Goal: Information Seeking & Learning: Learn about a topic

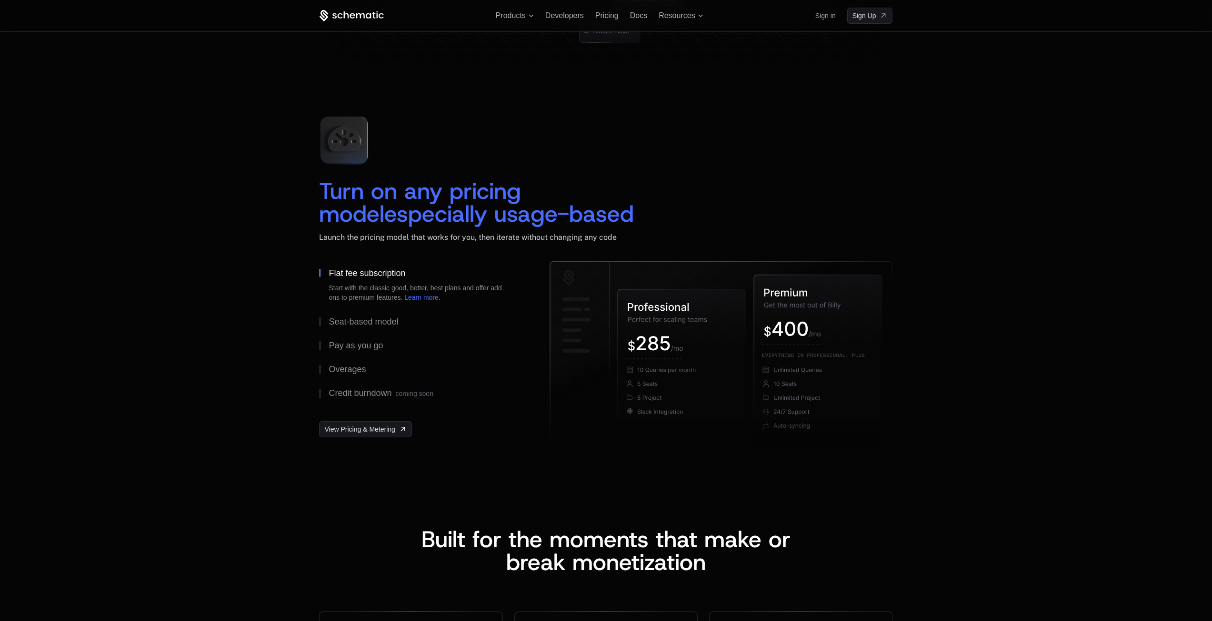
scroll to position [1238, 0]
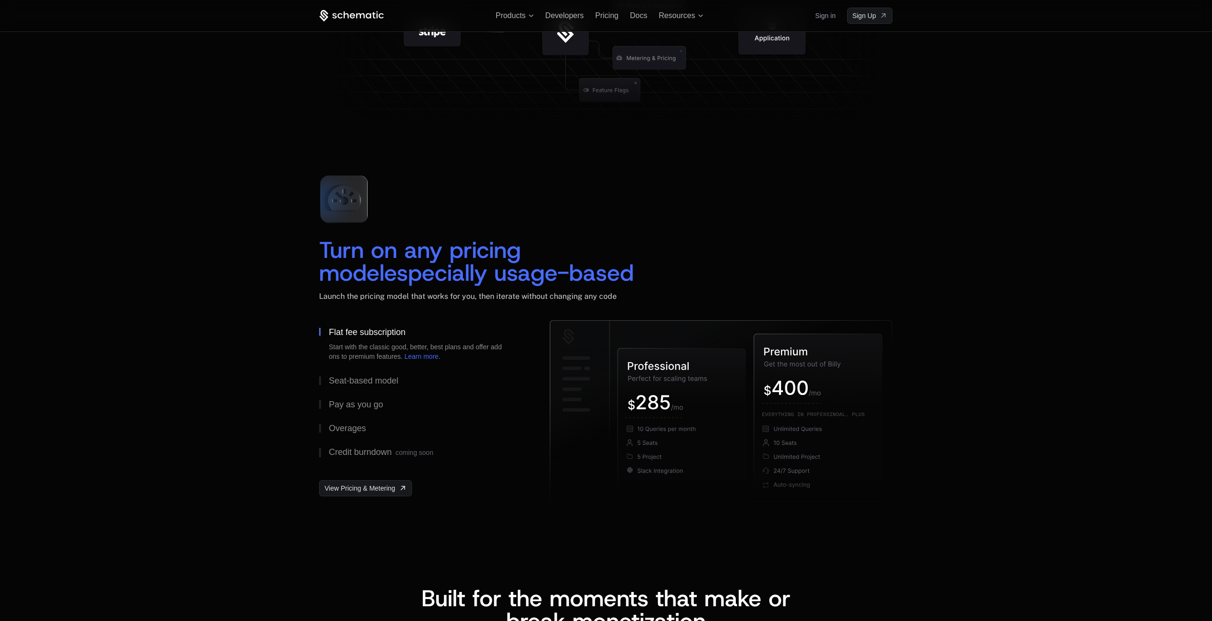
drag, startPoint x: 335, startPoint y: 217, endPoint x: 351, endPoint y: 226, distance: 18.5
click at [348, 226] on icon at bounding box center [343, 199] width 63 height 63
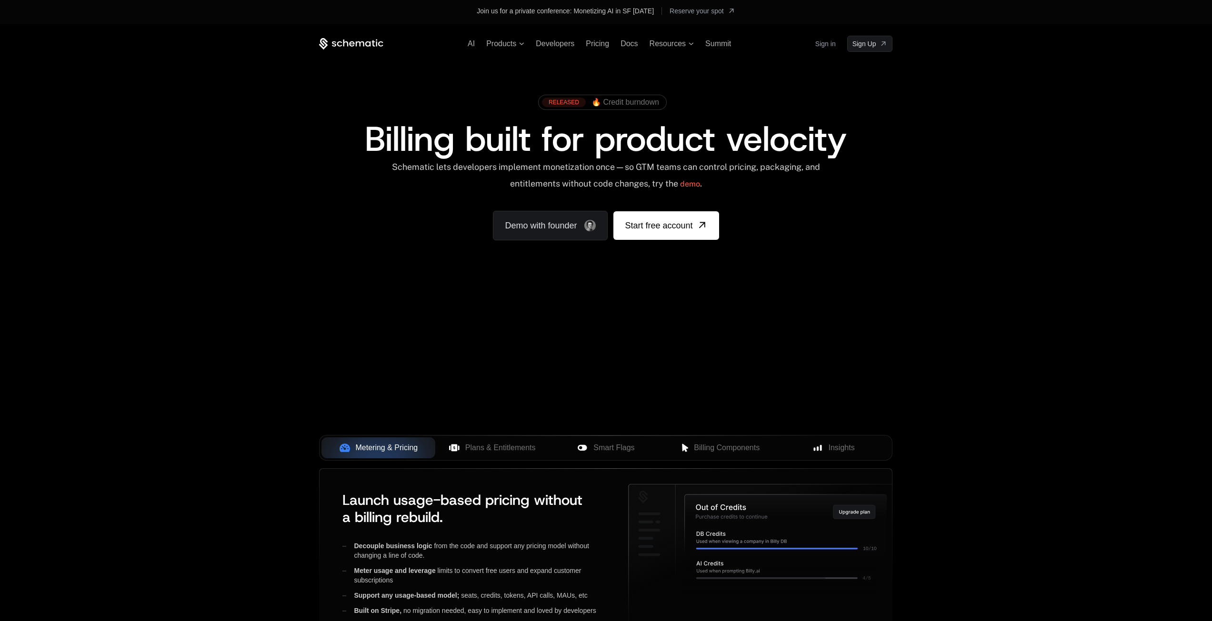
scroll to position [0, 0]
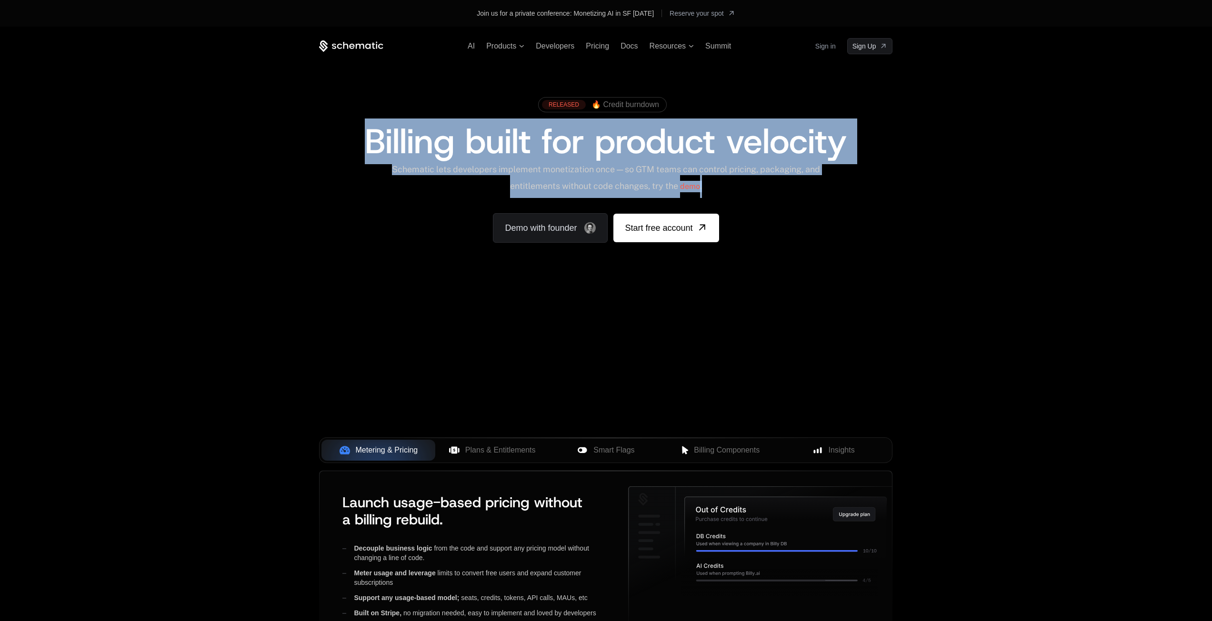
drag, startPoint x: 368, startPoint y: 142, endPoint x: 762, endPoint y: 191, distance: 396.4
click at [762, 191] on div "RELEASED 🔥 Credit burndown Billing built for product velocity Schematic lets de…" at bounding box center [605, 167] width 573 height 150
copy div "Billing built for product velocity Schematic lets developers implement monetiza…"
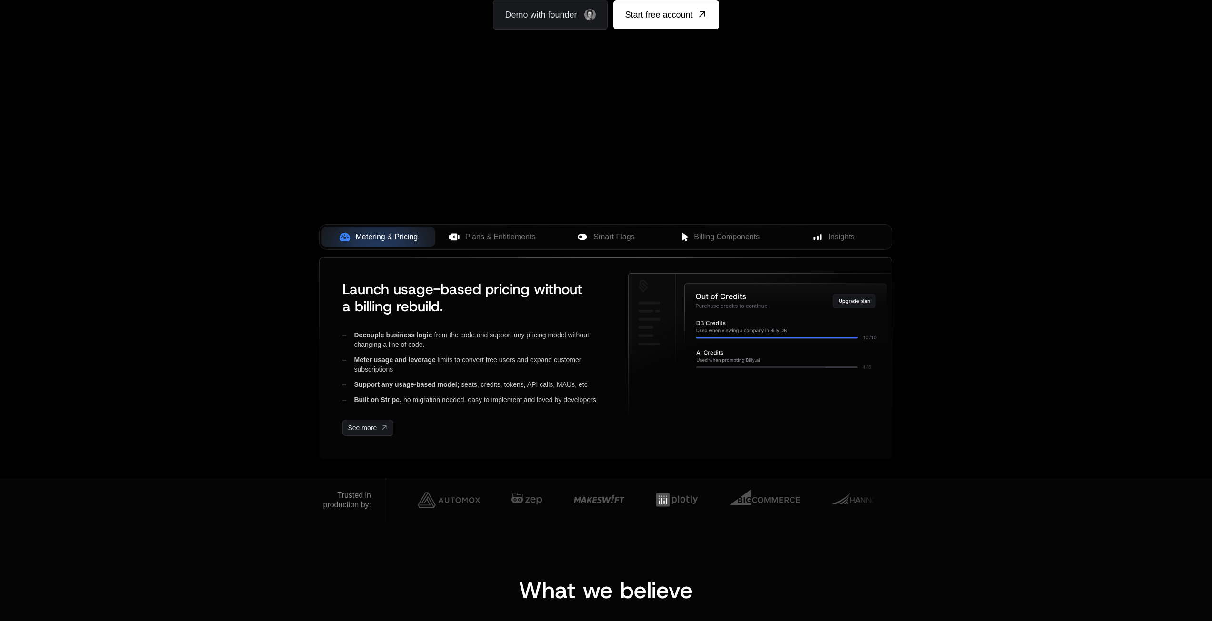
scroll to position [333, 0]
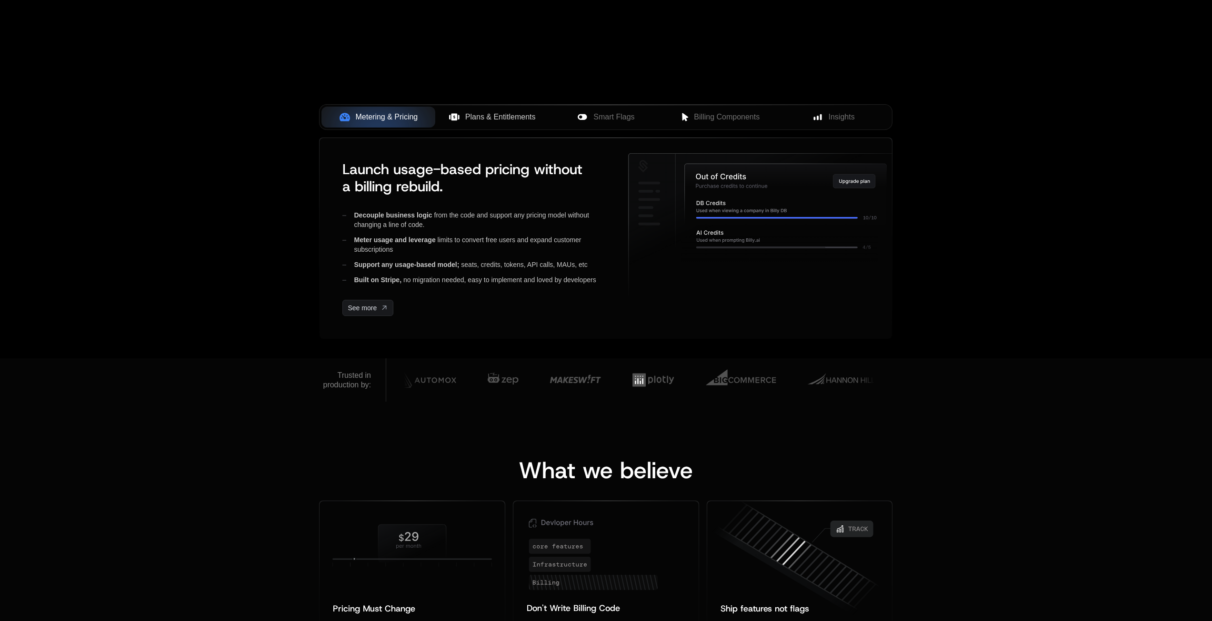
click at [504, 120] on span "Plans & Entitlements" at bounding box center [500, 116] width 70 height 11
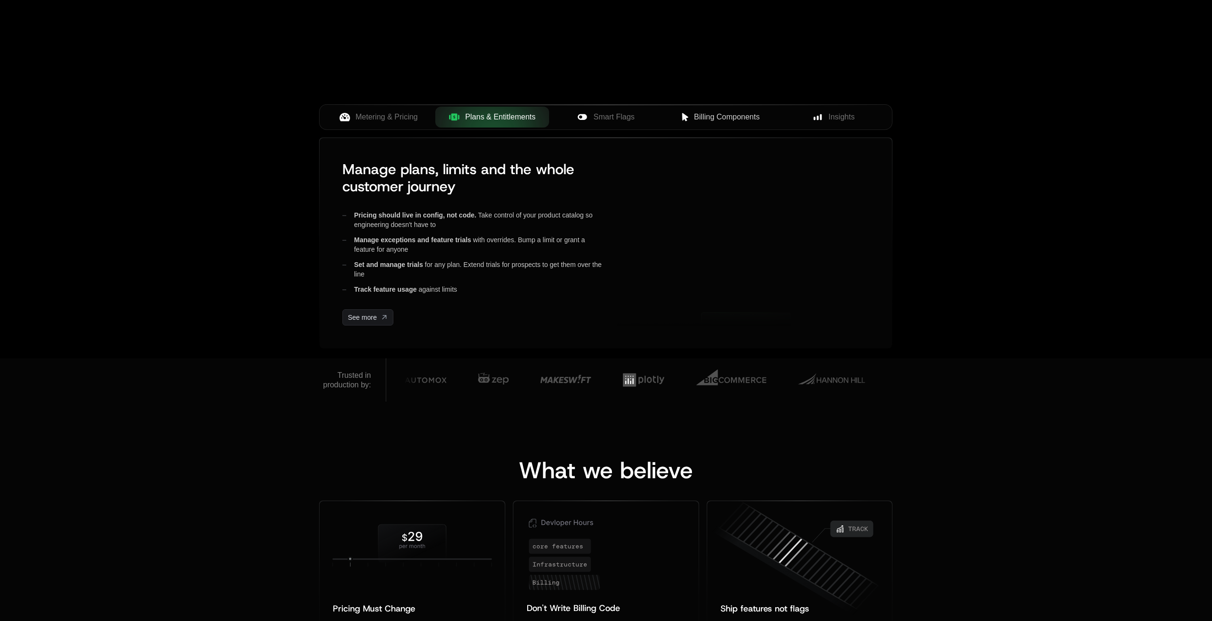
drag, startPoint x: 653, startPoint y: 108, endPoint x: 688, endPoint y: 111, distance: 34.9
click at [654, 108] on button "Smart Flags" at bounding box center [606, 117] width 114 height 21
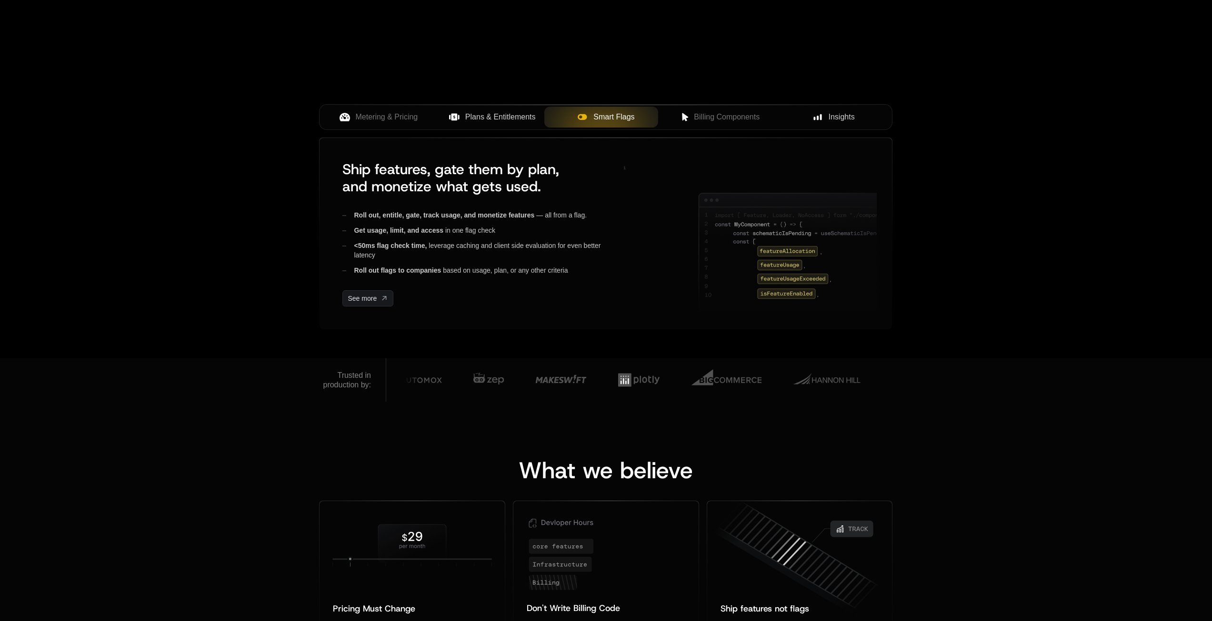
click at [796, 106] on div "Metering & Pricing Plans & Entitlements Smart Flags Billing Components Insights" at bounding box center [605, 117] width 573 height 26
click at [852, 113] on div "Insights" at bounding box center [833, 116] width 99 height 11
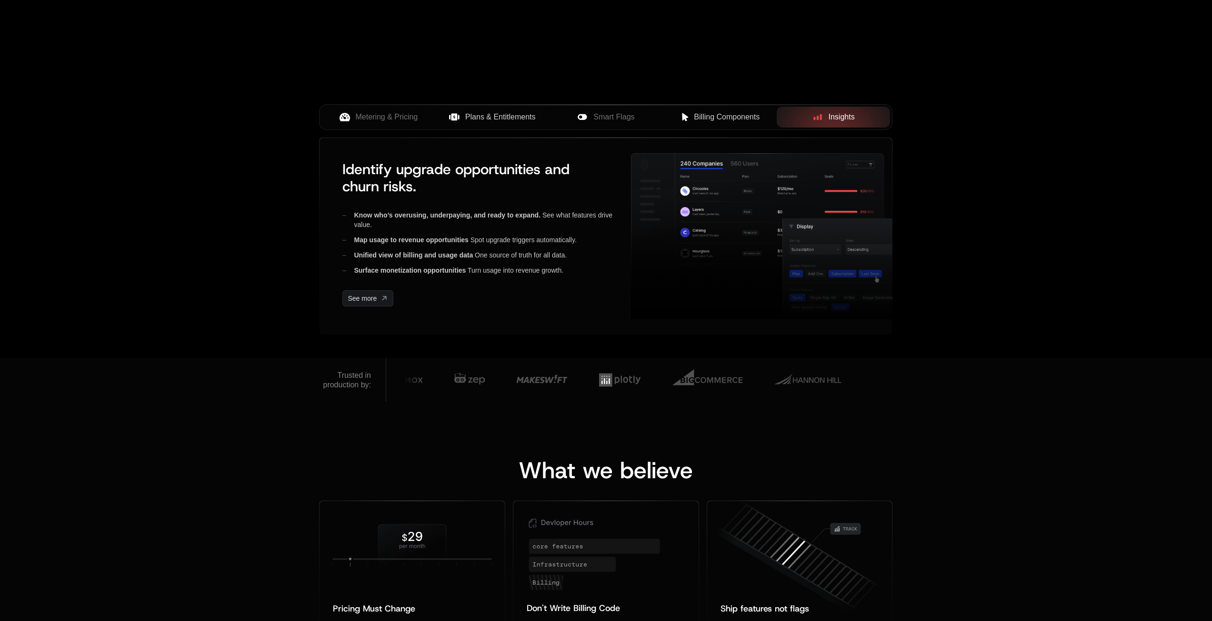
click at [729, 120] on span "Billing Components" at bounding box center [727, 116] width 66 height 11
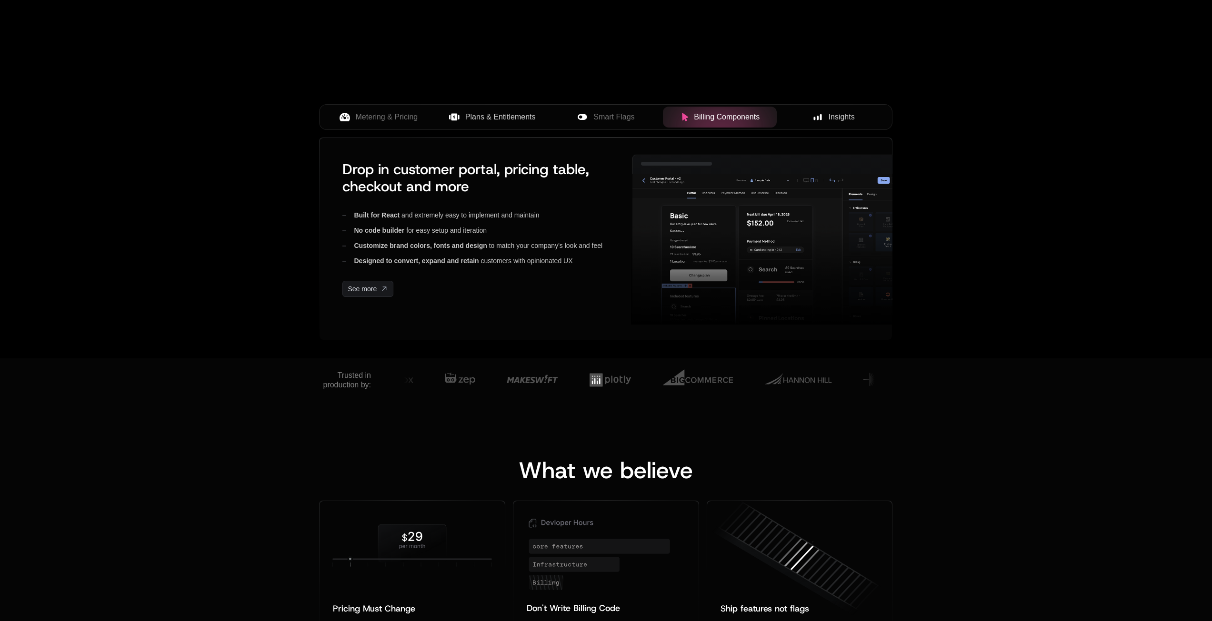
click at [351, 130] on div "Metering & Pricing Plans & Entitlements Smart Flags Billing Components Insights" at bounding box center [605, 120] width 573 height 33
click at [360, 119] on span "Metering & Pricing" at bounding box center [387, 116] width 62 height 11
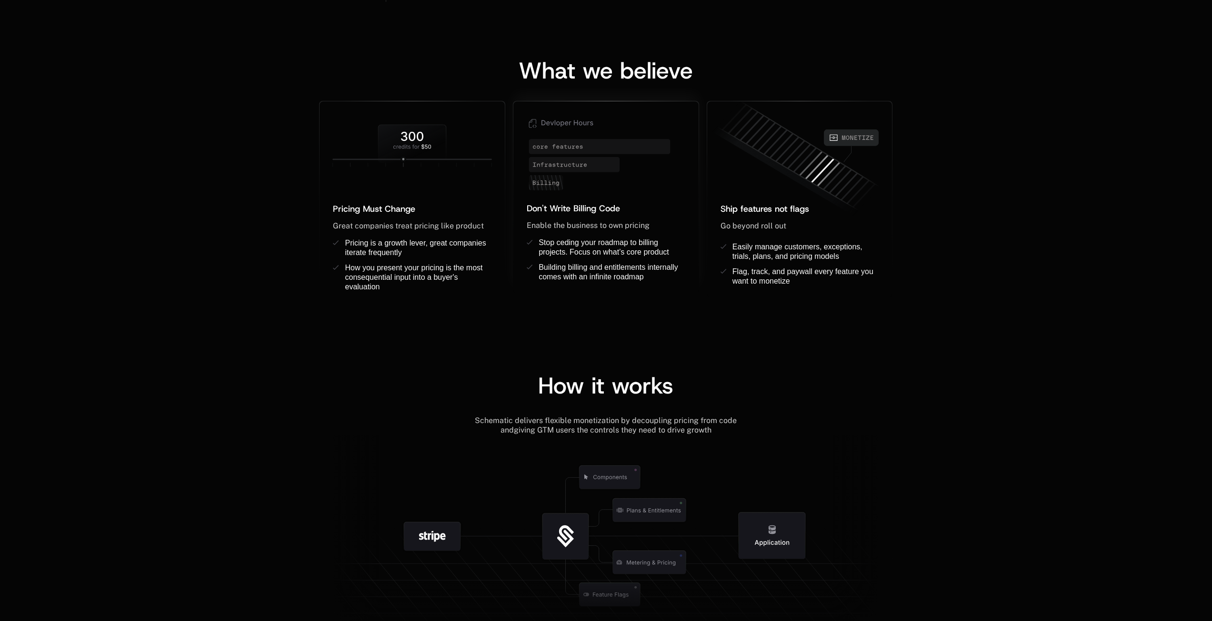
scroll to position [667, 0]
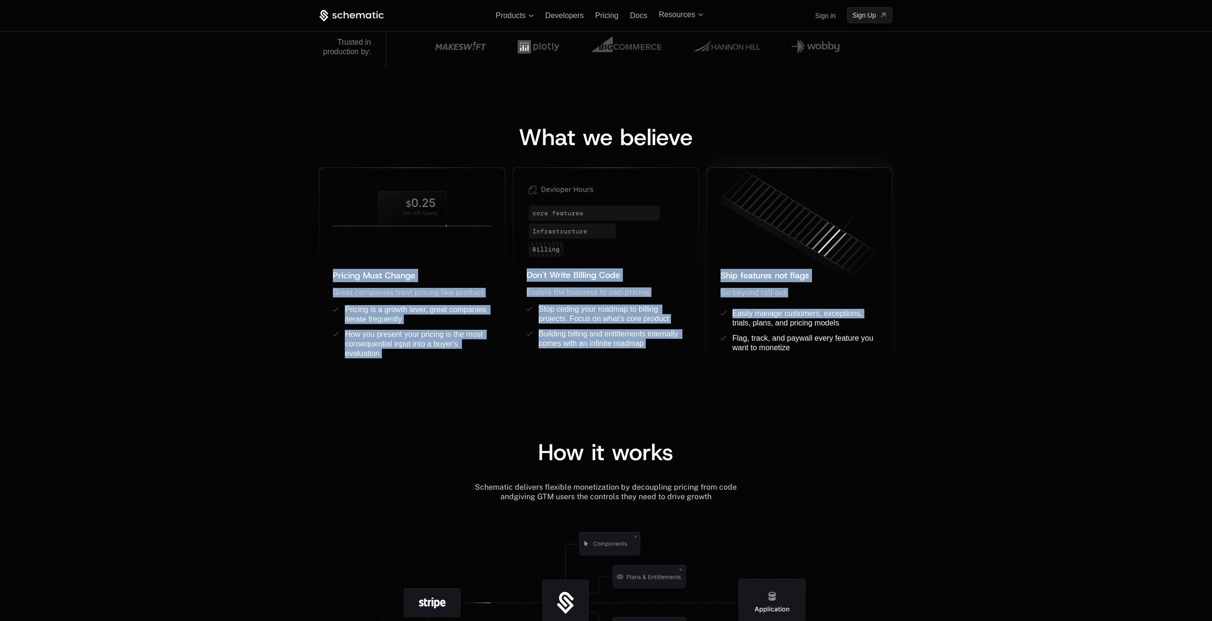
drag, startPoint x: 337, startPoint y: 179, endPoint x: 872, endPoint y: 294, distance: 547.6
click at [912, 312] on div "What we believe Pricing Must Change ﻿ ﻿ Great companies treat pricing like prod…" at bounding box center [605, 245] width 619 height 239
click at [870, 252] on icon at bounding box center [797, 226] width 185 height 130
click at [960, 218] on div "What we believe Pricing Must Change ﻿ ﻿ Great companies treat pricing like prod…" at bounding box center [606, 236] width 1212 height 334
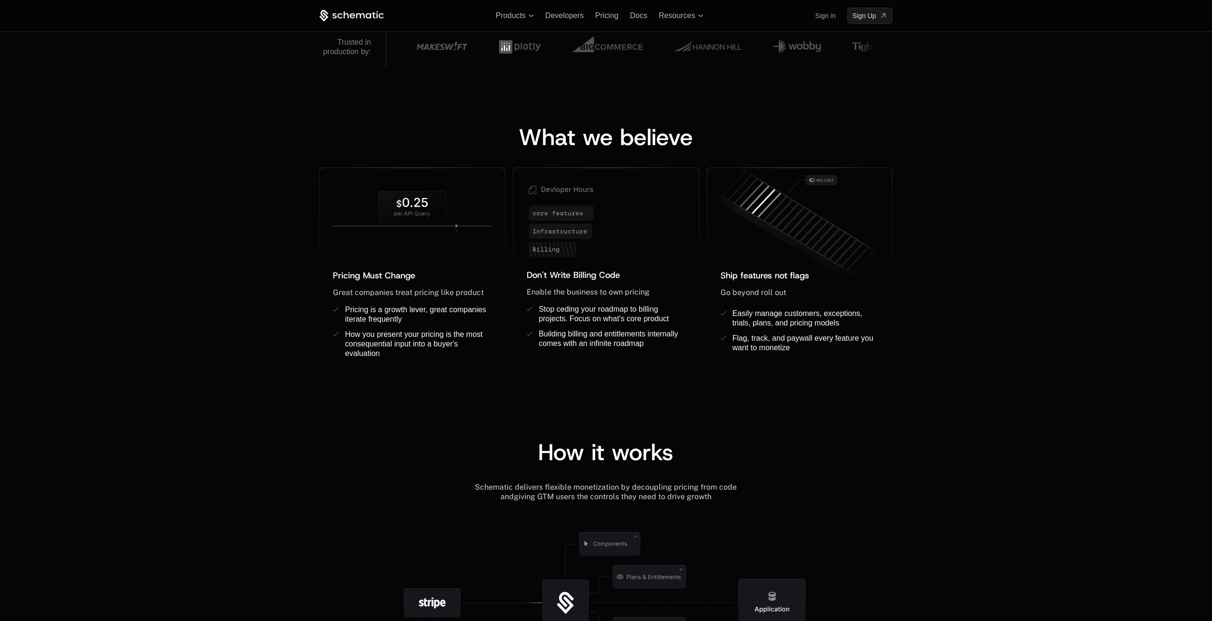
click at [956, 219] on div "What we believe Pricing Must Change ﻿ ﻿ Great companies treat pricing like prod…" at bounding box center [606, 236] width 1212 height 334
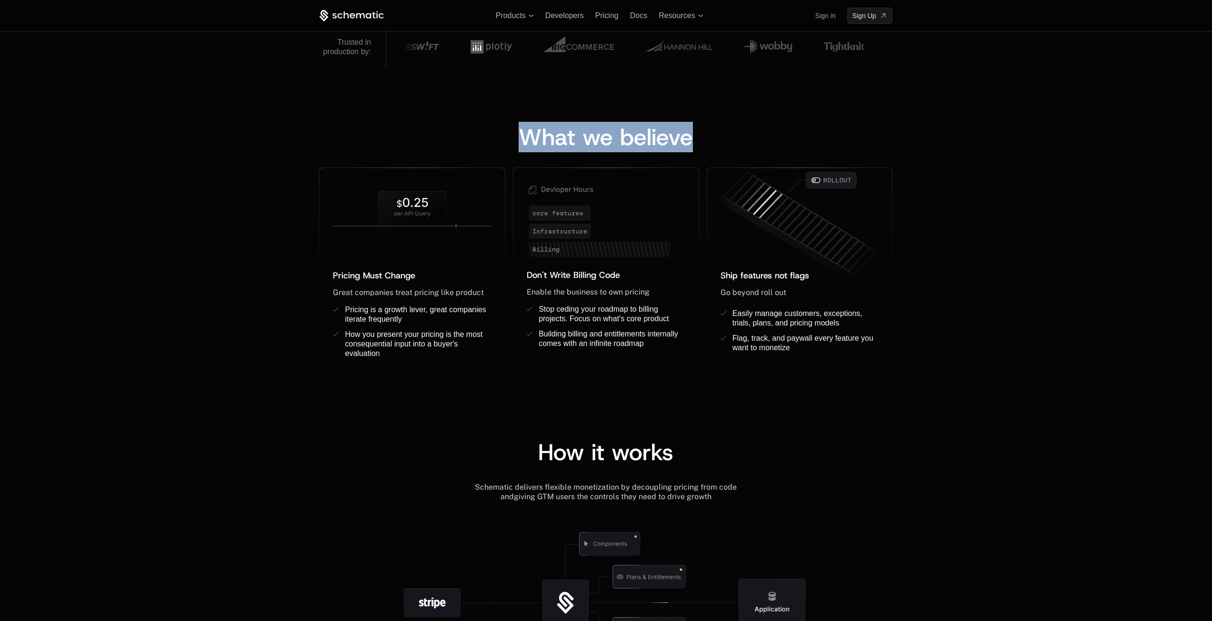
drag, startPoint x: 514, startPoint y: 137, endPoint x: 716, endPoint y: 138, distance: 201.9
click at [716, 138] on div "What we believe" at bounding box center [605, 137] width 573 height 23
copy span "What we believe"
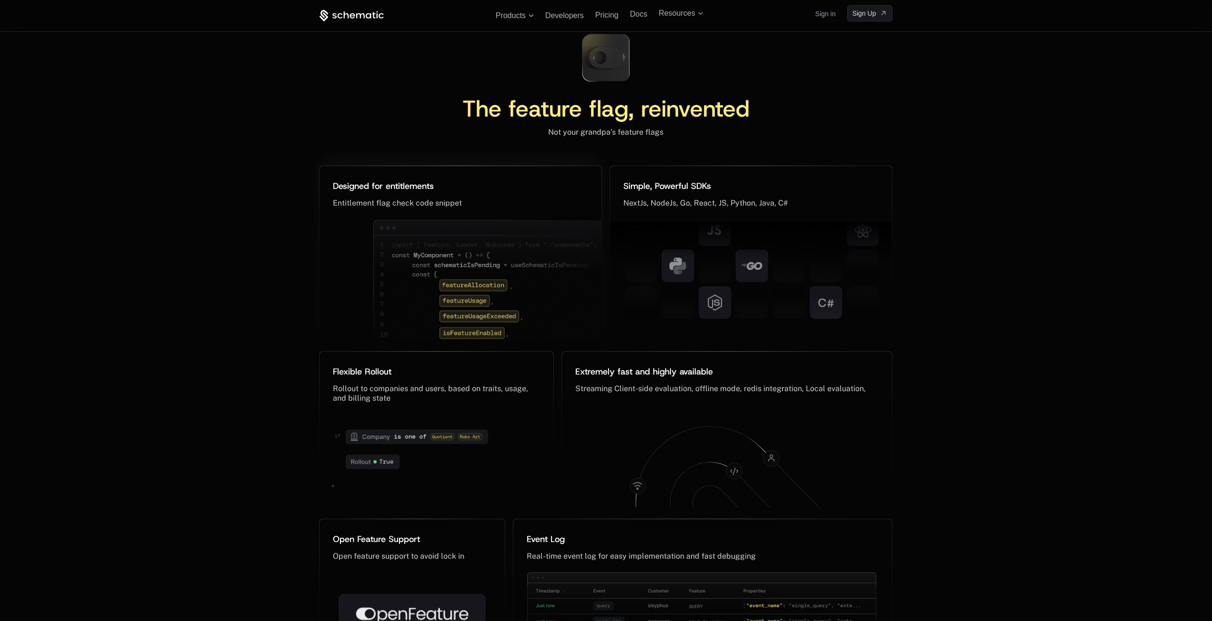
scroll to position [4477, 0]
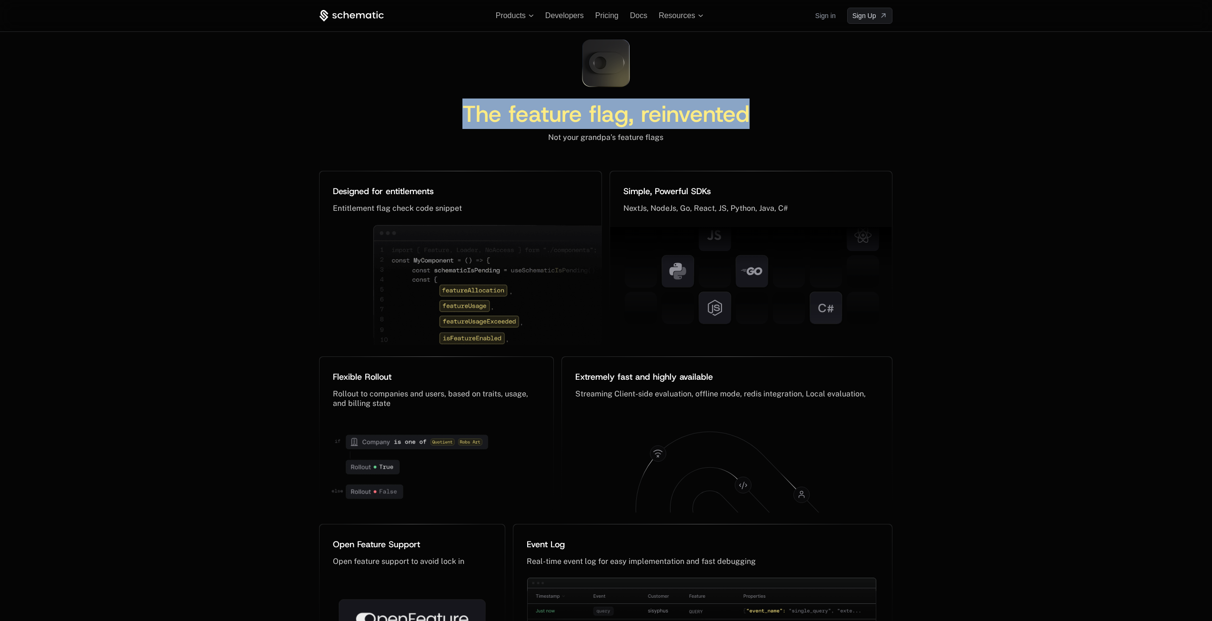
drag, startPoint x: 443, startPoint y: 107, endPoint x: 754, endPoint y: 108, distance: 310.5
click at [754, 108] on div "The feature flag, reinvented" at bounding box center [605, 113] width 329 height 23
copy span "The feature flag, reinvented"
